Goal: Information Seeking & Learning: Learn about a topic

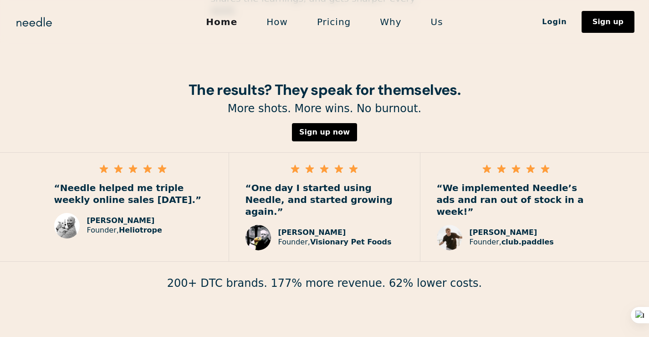
scroll to position [1335, 0]
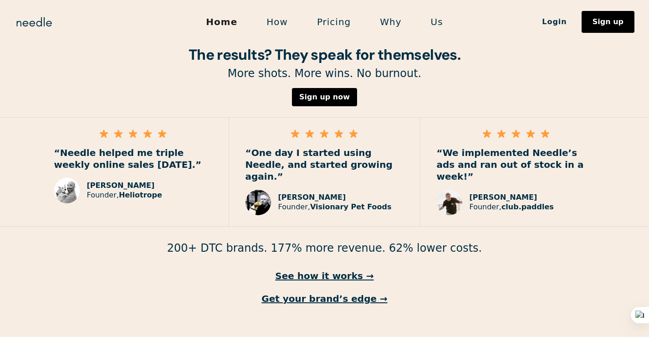
click at [315, 248] on div "The results? They speak for themselves. More shots. More wins. No burnout. Sign…" at bounding box center [324, 176] width 649 height 258
click at [318, 270] on link "See how it works →" at bounding box center [324, 276] width 649 height 12
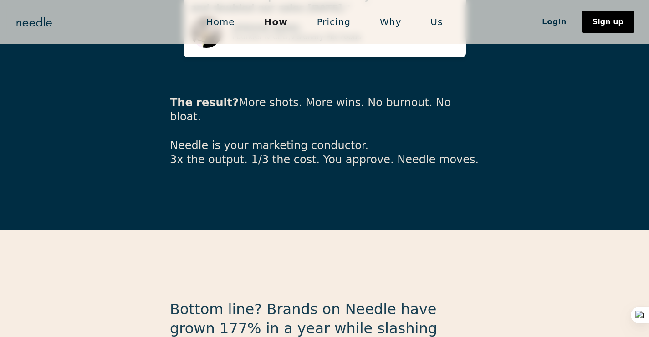
scroll to position [2368, 0]
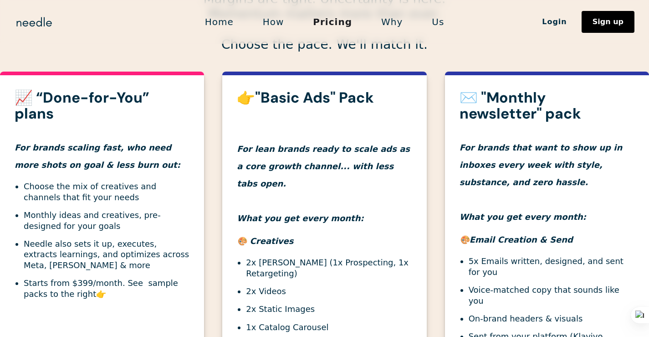
scroll to position [319, 0]
